Goal: Information Seeking & Learning: Learn about a topic

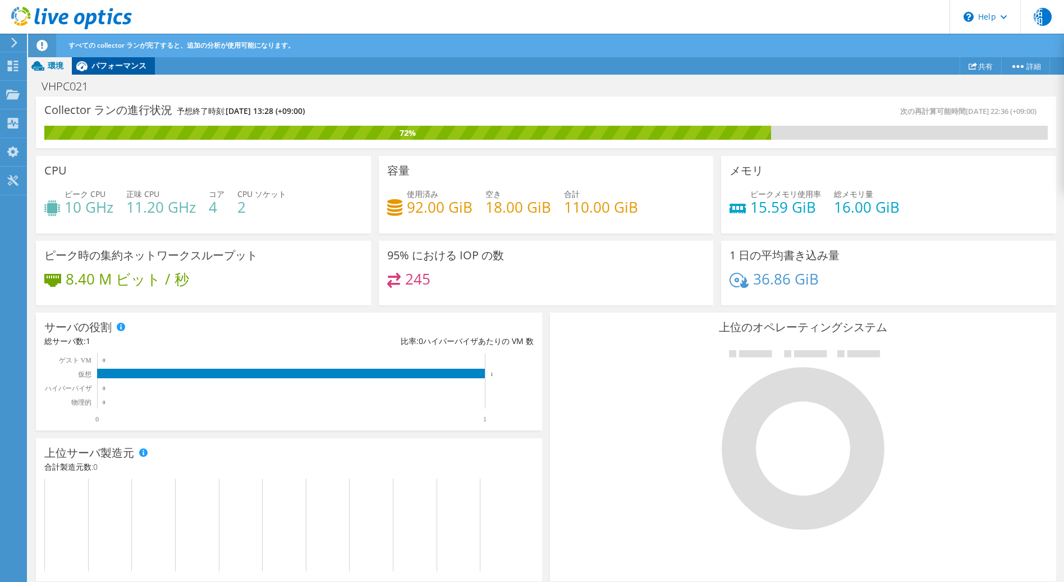
click at [131, 66] on span "パフォーマンス" at bounding box center [118, 65] width 55 height 11
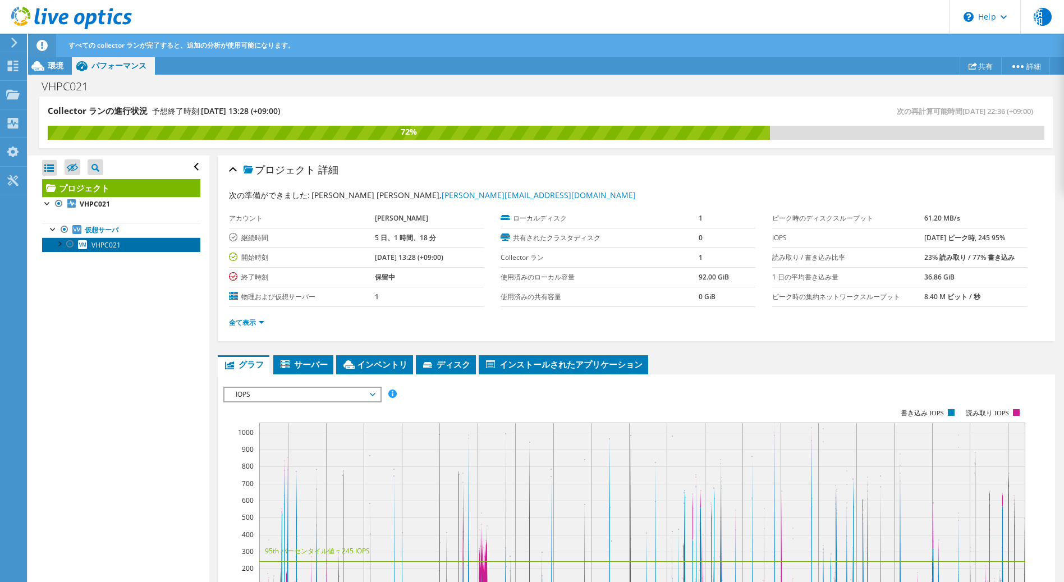
click at [98, 249] on span "VHPC021" at bounding box center [105, 245] width 29 height 10
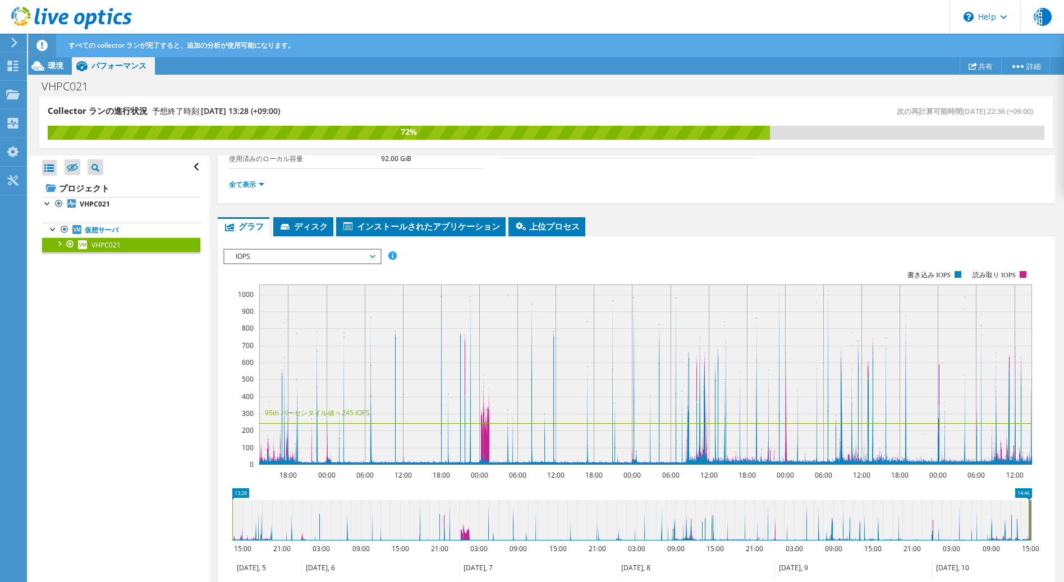
scroll to position [168, 0]
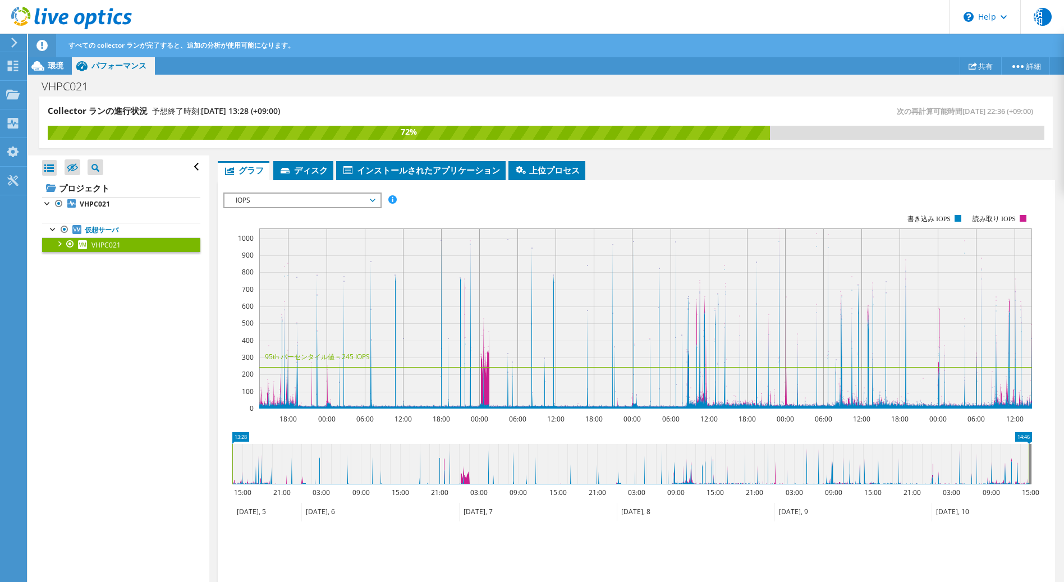
click at [370, 199] on span "IOPS" at bounding box center [302, 200] width 144 height 13
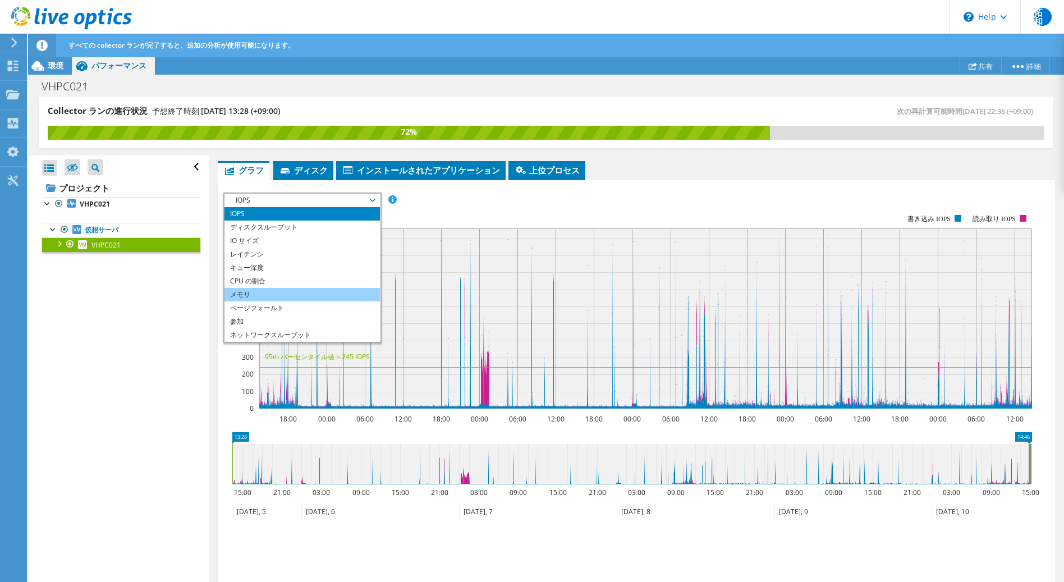
click at [310, 293] on li "メモリ" at bounding box center [301, 294] width 155 height 13
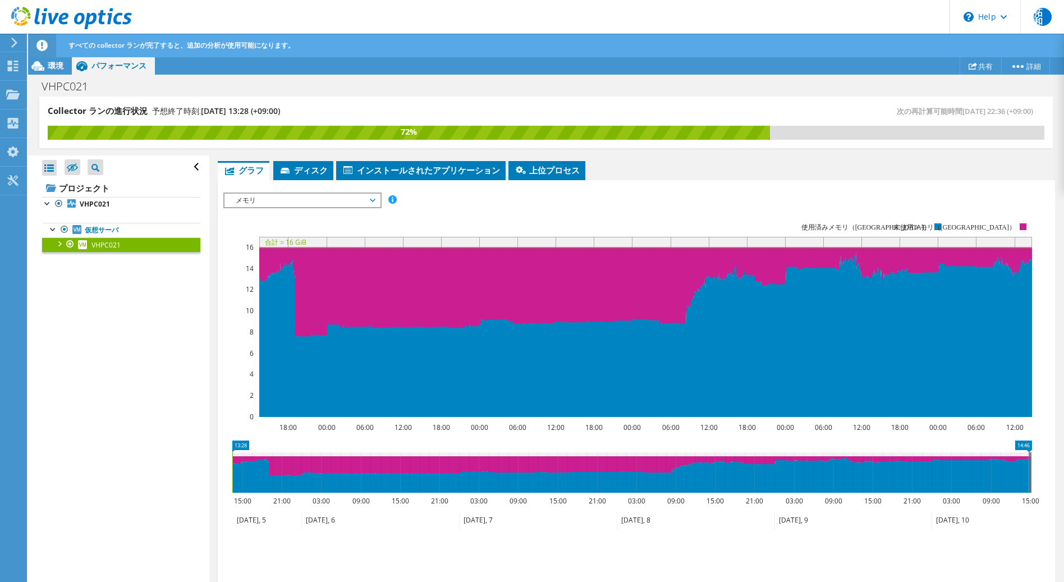
click at [328, 201] on span "メモリ" at bounding box center [302, 200] width 144 height 13
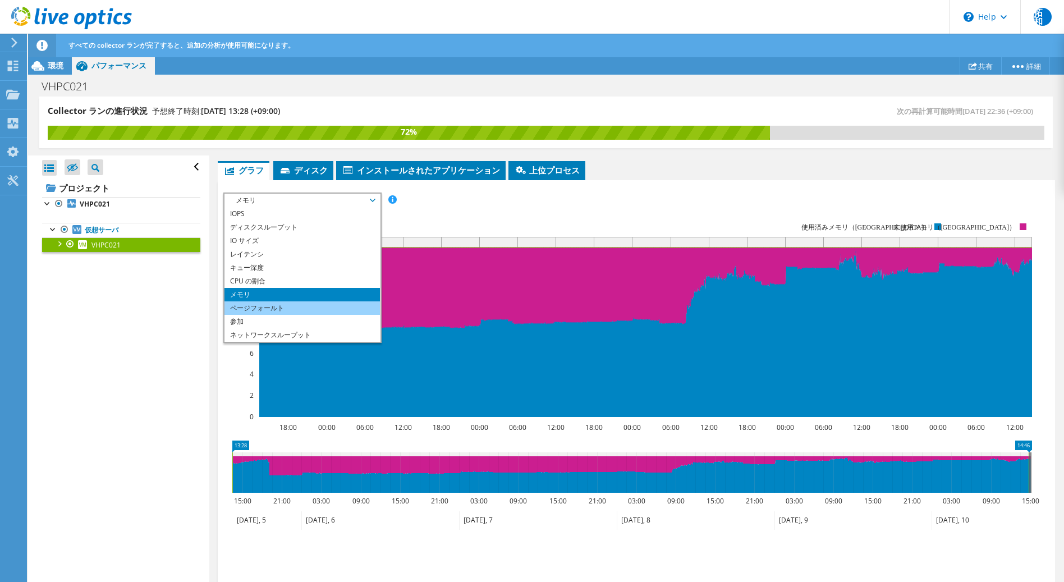
click at [302, 302] on li "ページフォールト" at bounding box center [301, 307] width 155 height 13
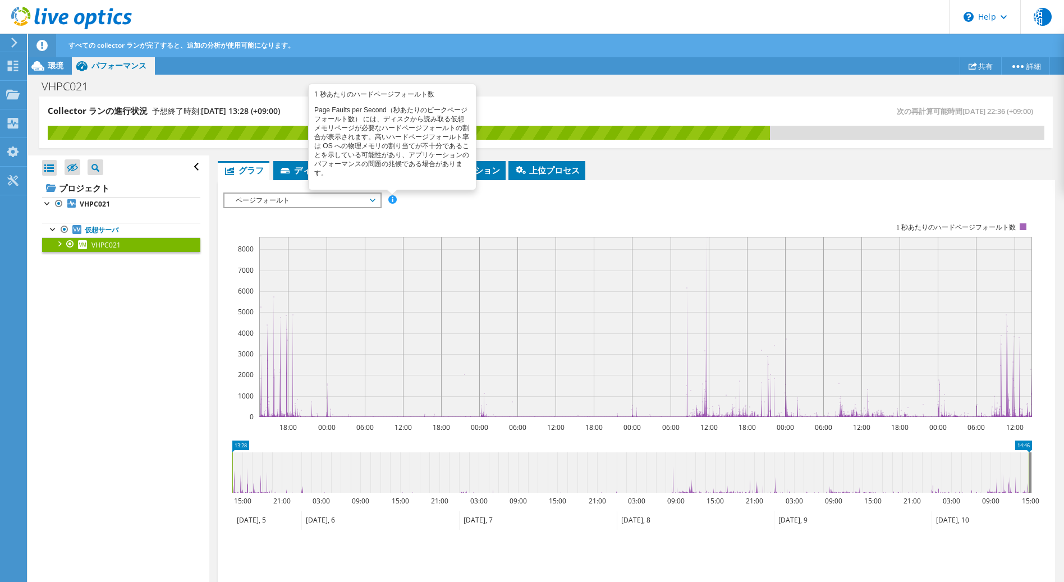
click at [393, 200] on span at bounding box center [392, 199] width 8 height 8
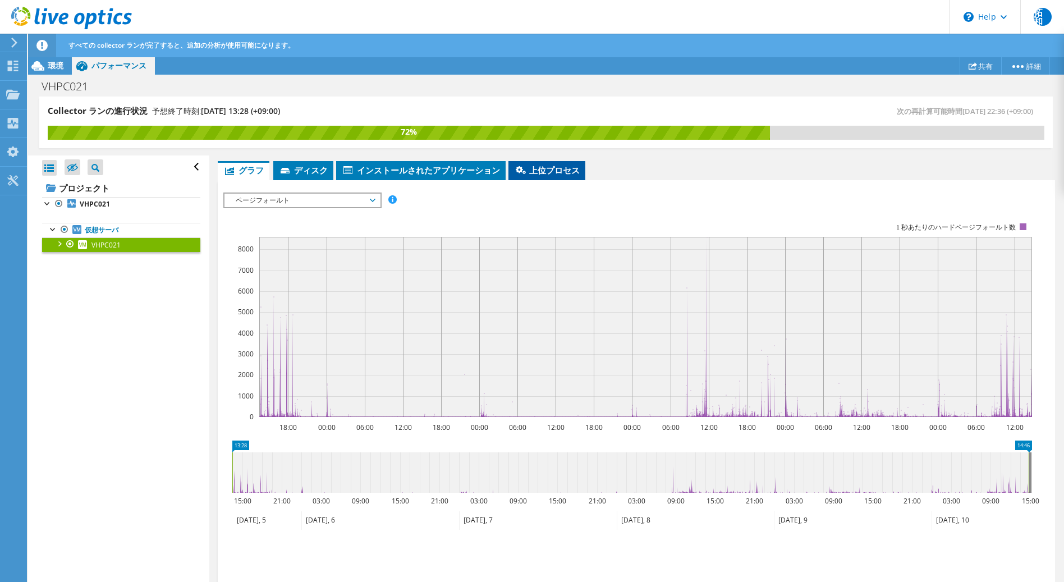
click at [543, 173] on span "上位プロセス" at bounding box center [547, 169] width 66 height 11
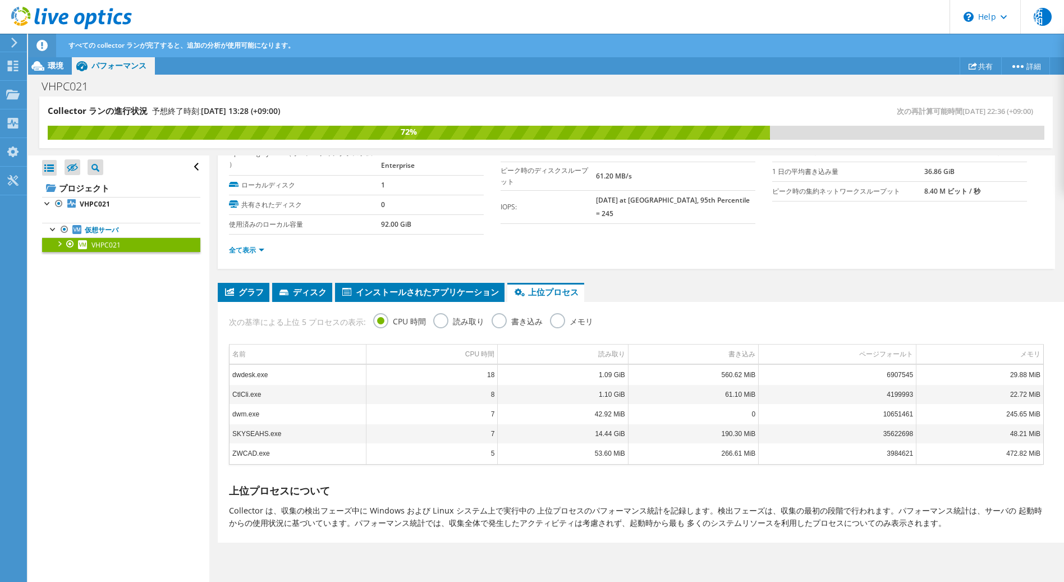
click at [550, 323] on label "メモリ" at bounding box center [571, 320] width 43 height 14
click at [0, 0] on input "メモリ" at bounding box center [0, 0] width 0 height 0
click at [497, 320] on label "書き込み" at bounding box center [517, 320] width 51 height 14
click at [0, 0] on input "書き込み" at bounding box center [0, 0] width 0 height 0
click at [458, 326] on label "読み取り" at bounding box center [458, 320] width 51 height 14
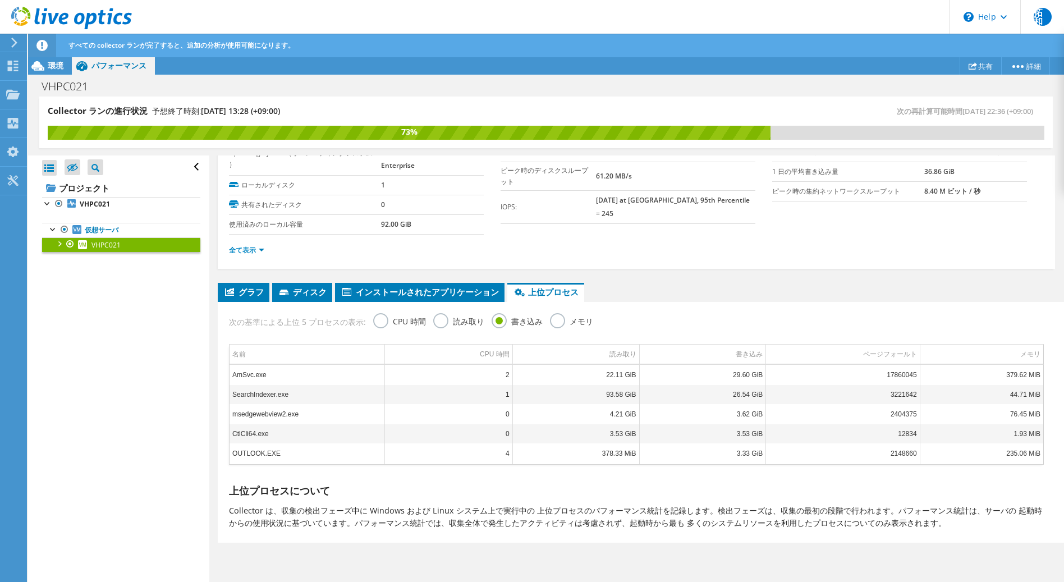
click at [0, 0] on input "読み取り" at bounding box center [0, 0] width 0 height 0
click at [458, 326] on label "読み取り" at bounding box center [458, 320] width 51 height 14
click at [0, 0] on input "読み取り" at bounding box center [0, 0] width 0 height 0
click at [435, 334] on div "次の基準による上位 5 プロセスの表示: CPU 時間 読み取り 書き込み メモリ" at bounding box center [636, 320] width 826 height 36
click at [961, 272] on div "VHPC021 詳細 Operating System（オペレーティングシステム ） Microsoft Windows 11 Enterprise ローカル…" at bounding box center [636, 346] width 854 height 474
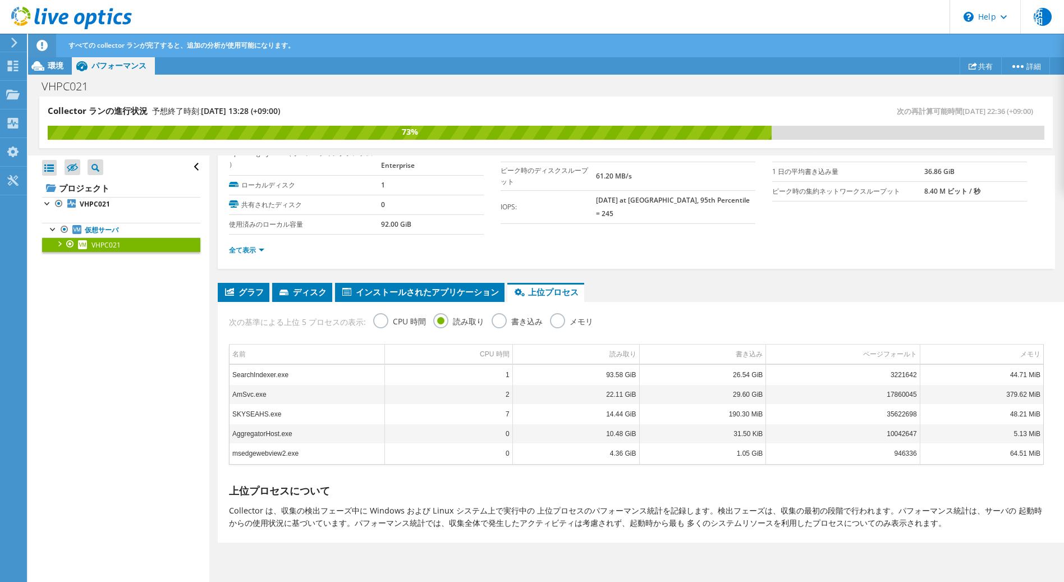
click at [562, 328] on div "メモリ" at bounding box center [571, 323] width 43 height 20
click at [561, 327] on label "メモリ" at bounding box center [571, 320] width 43 height 14
click at [0, 0] on input "メモリ" at bounding box center [0, 0] width 0 height 0
click at [10, 67] on use at bounding box center [13, 66] width 11 height 11
